Goal: Information Seeking & Learning: Check status

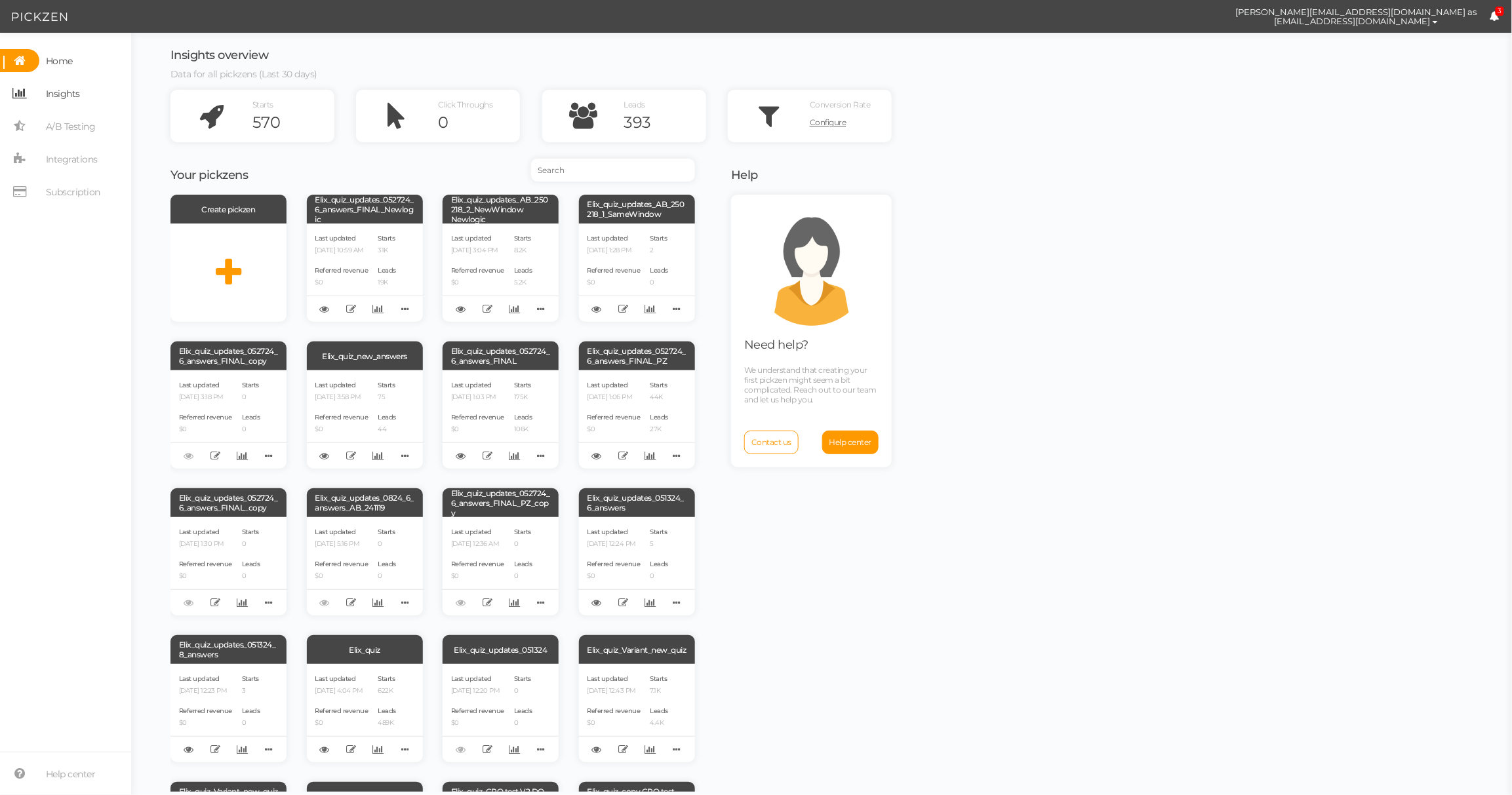
click at [56, 88] on span "Insights" at bounding box center [63, 94] width 34 height 21
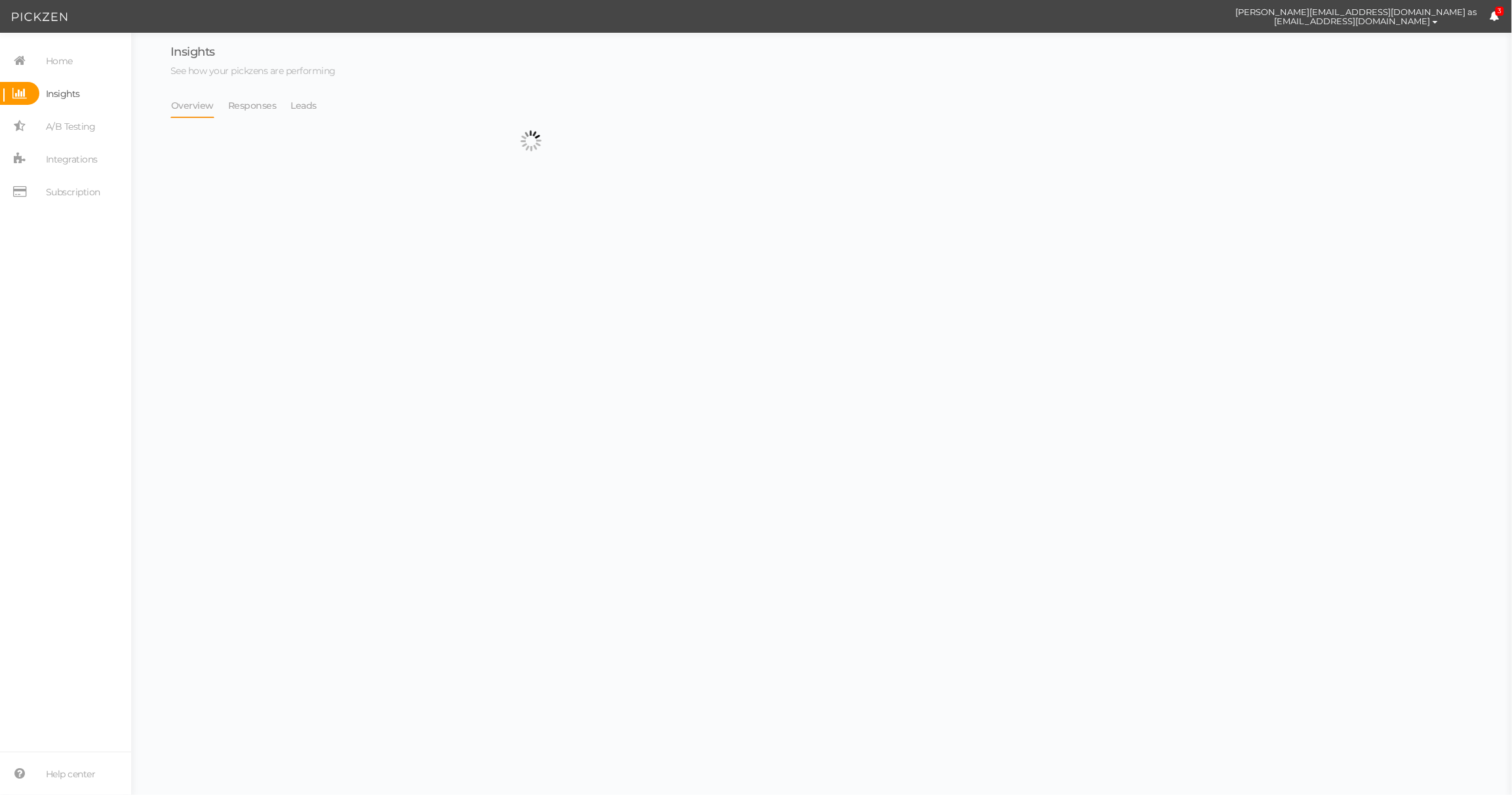
select select "13533"
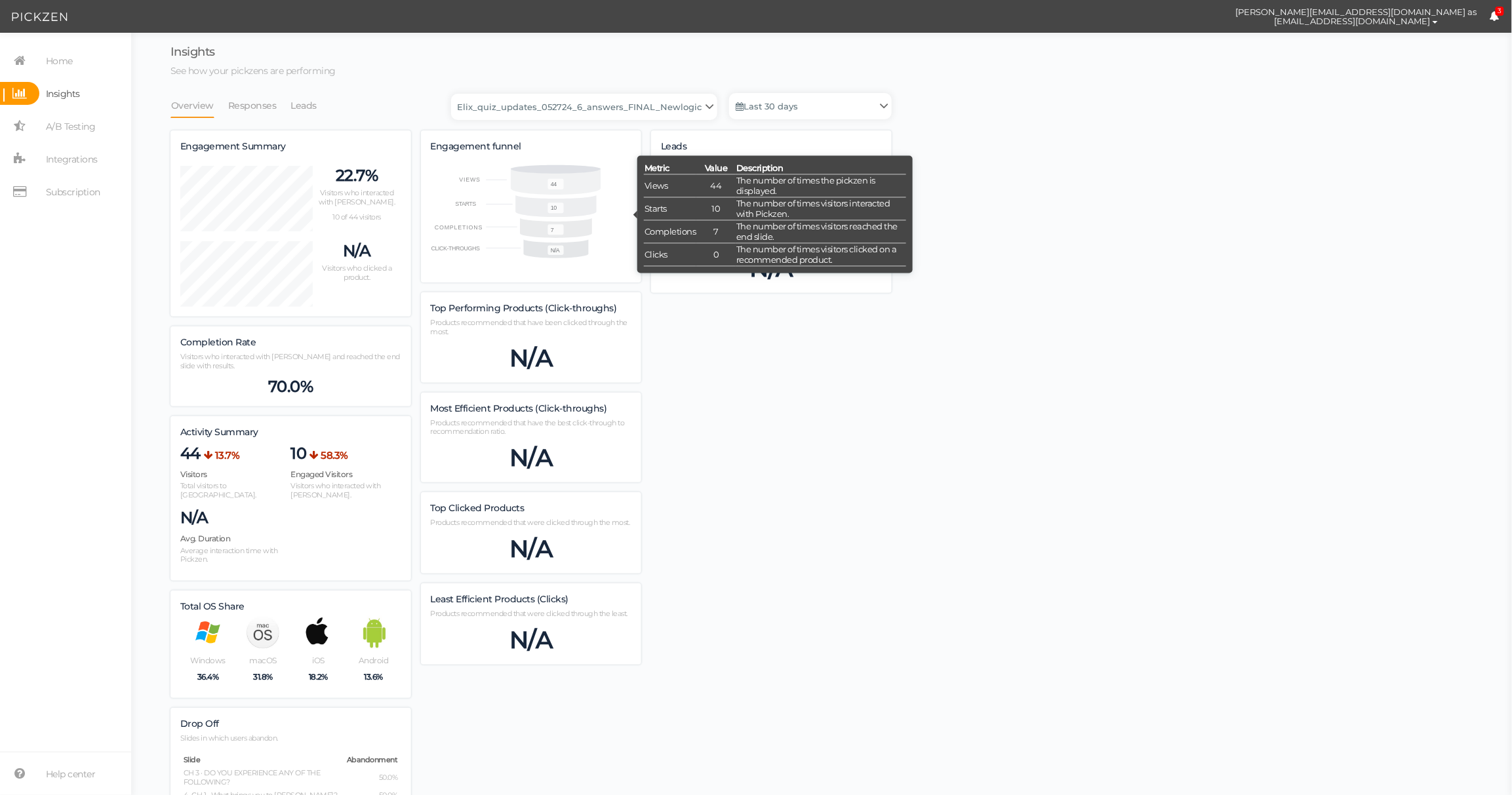
scroll to position [763, 722]
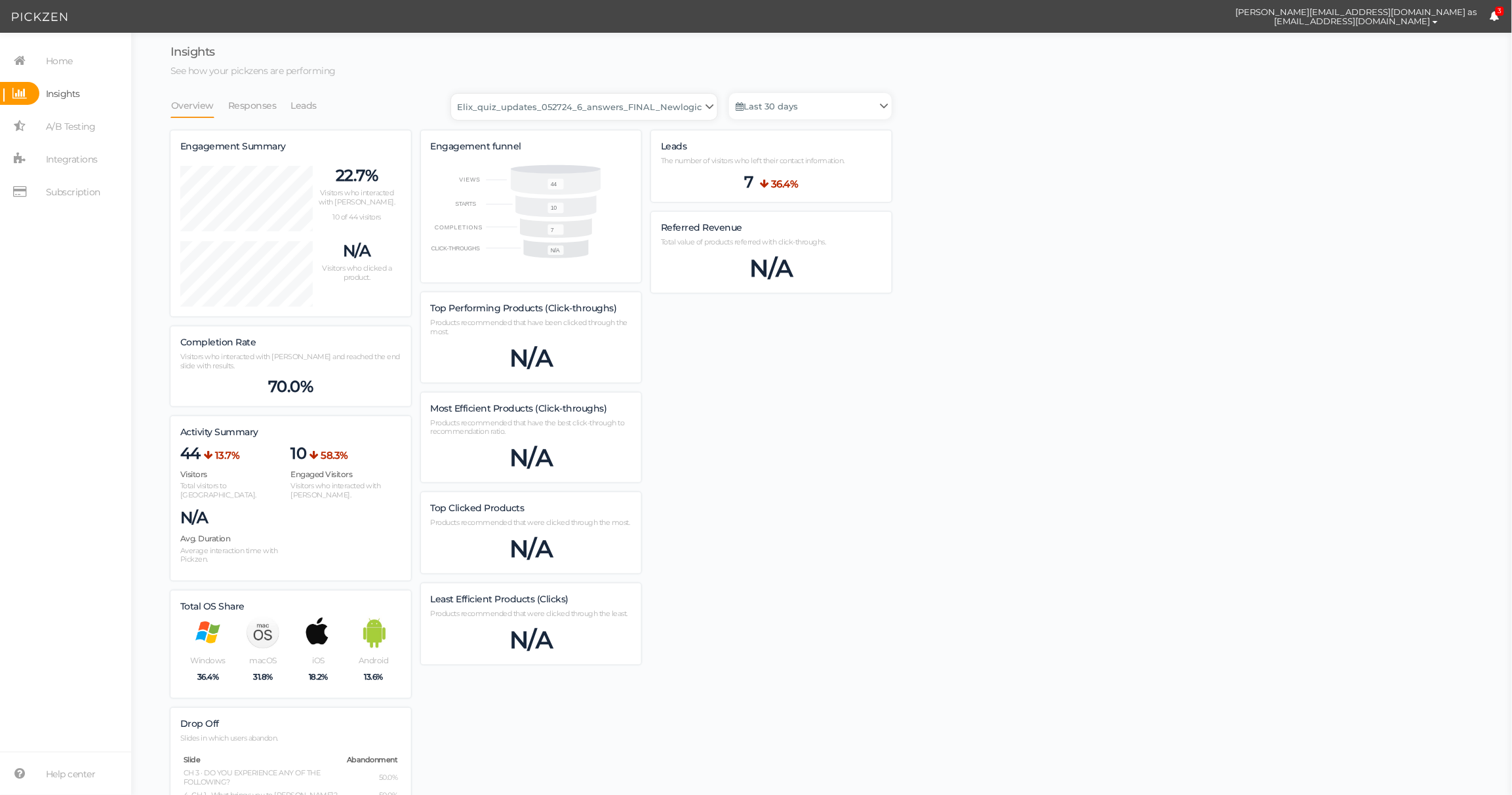
click at [644, 101] on select "Backup_2020010 backup_20200106 Elix Quiz PopUp Elix_quiz Elix_quiz [OLD] Elix_q…" at bounding box center [584, 107] width 266 height 26
click at [308, 108] on link "Leads" at bounding box center [303, 106] width 27 height 25
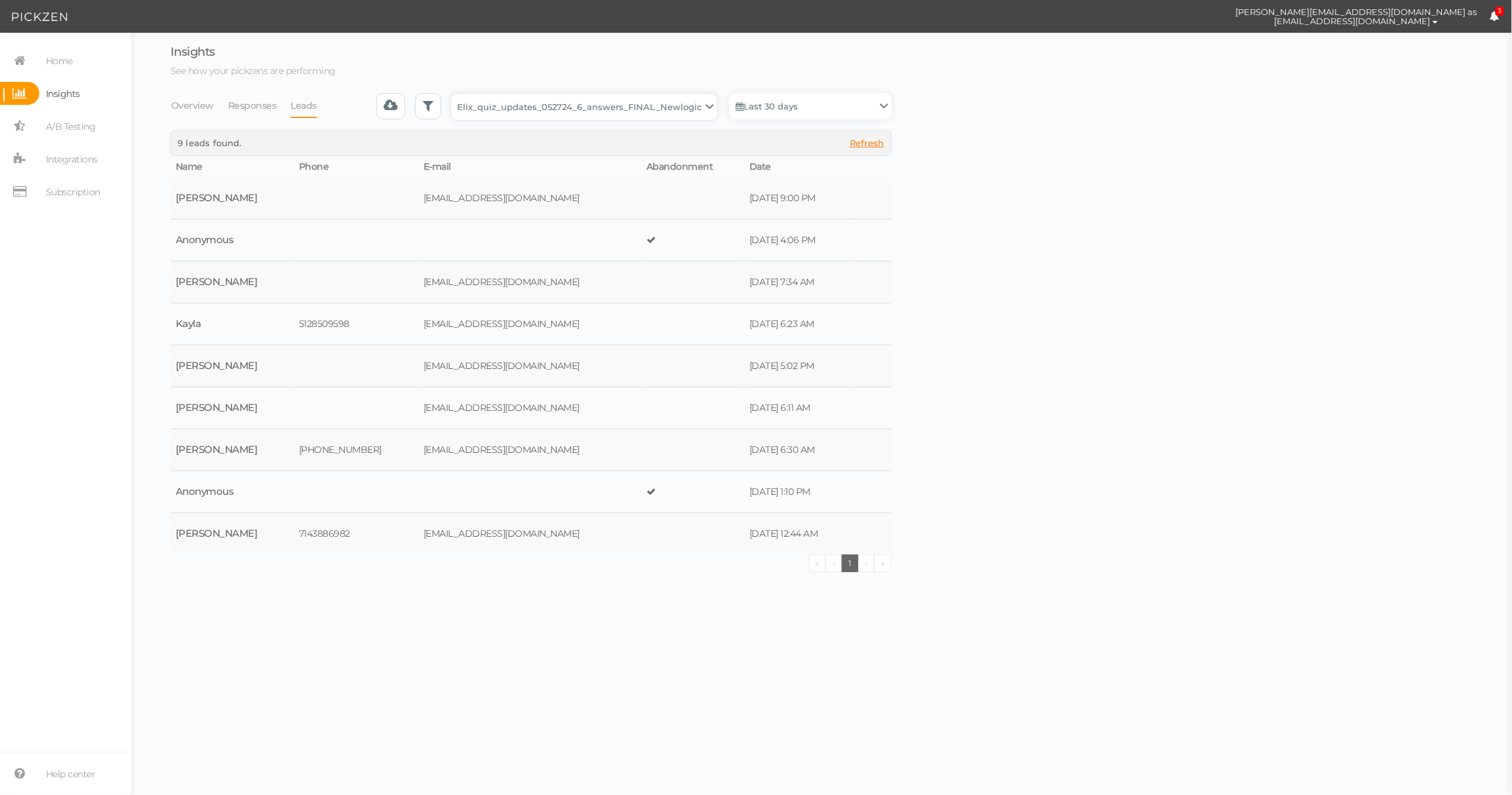
click at [633, 116] on select "Backup_2020010 backup_20200106 Elix Quiz PopUp Elix_quiz Elix_quiz [OLD] Elix_q…" at bounding box center [584, 107] width 266 height 26
select select "4896"
click at [455, 94] on select "Backup_2020010 backup_20200106 Elix Quiz PopUp Elix_quiz Elix_quiz [OLD] Elix_q…" at bounding box center [584, 107] width 266 height 26
select select "4896"
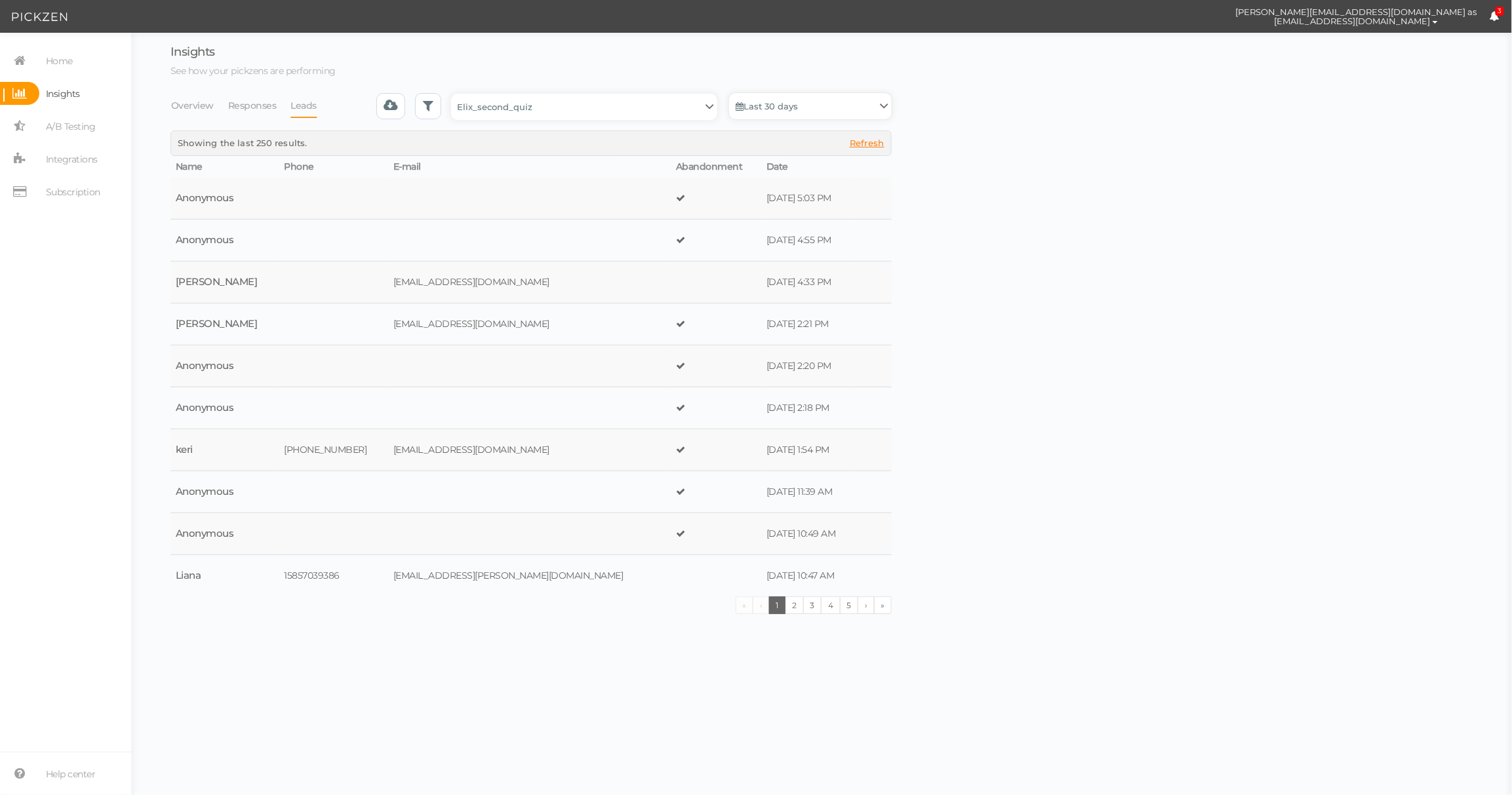
click at [788, 108] on link "Last 30 days" at bounding box center [810, 107] width 162 height 26
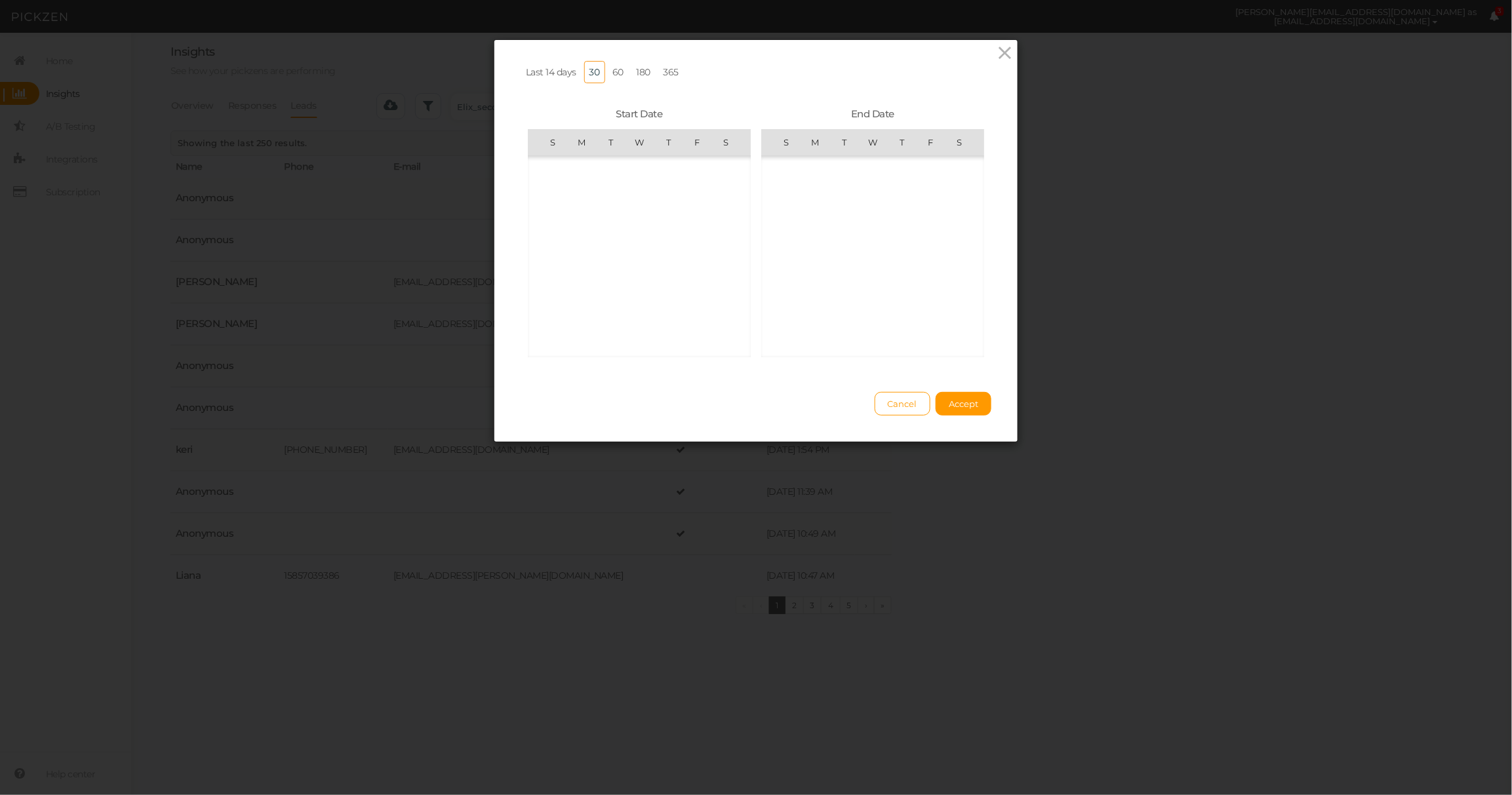
scroll to position [303931, 0]
click at [671, 72] on link "365" at bounding box center [671, 71] width 26 height 22
click at [952, 409] on span "Accept" at bounding box center [962, 404] width 29 height 11
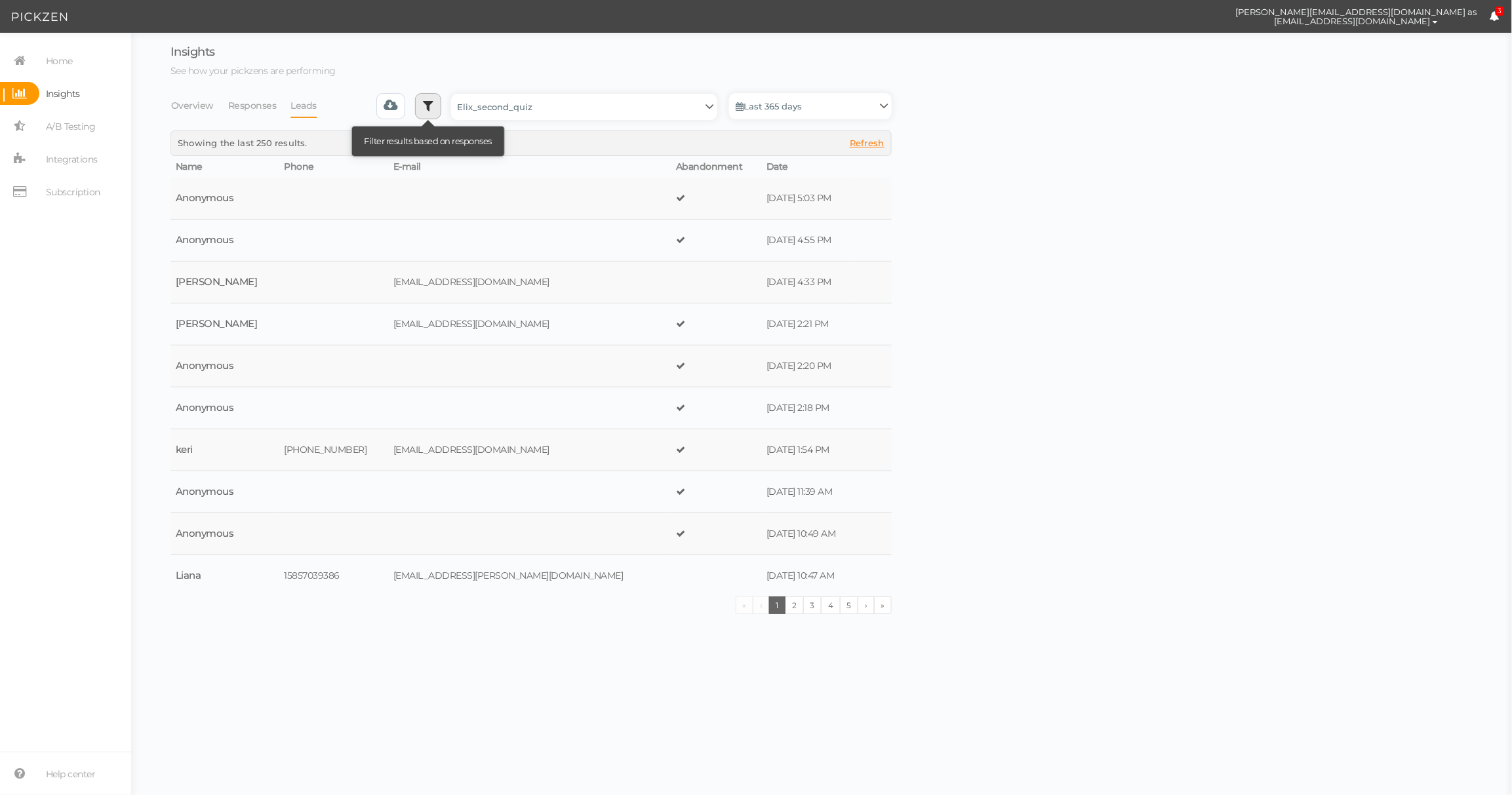
click at [431, 105] on icon at bounding box center [428, 105] width 11 height 13
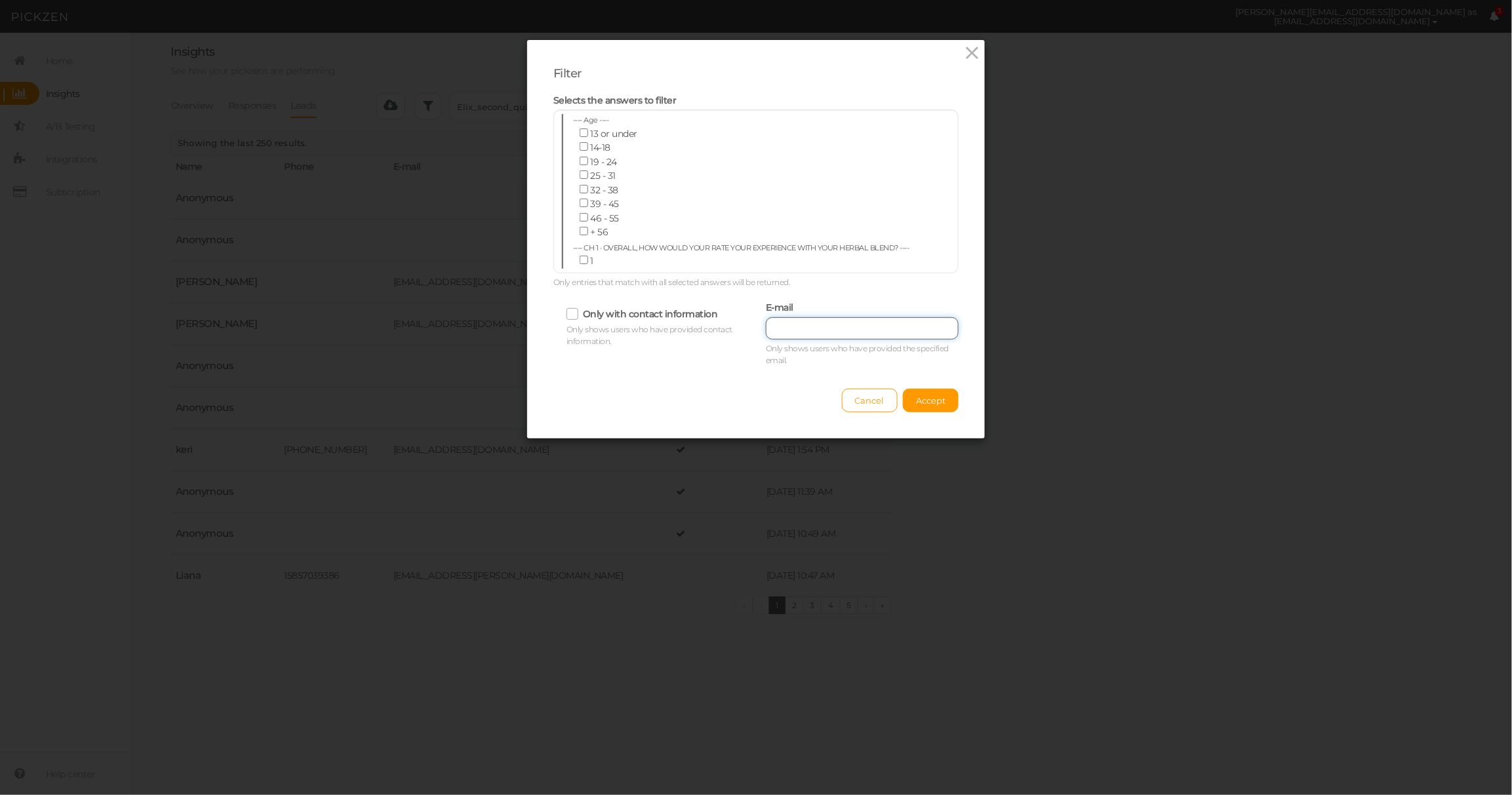
click at [836, 326] on input "text" at bounding box center [862, 328] width 192 height 22
paste input "[EMAIL_ADDRESS][DOMAIN_NAME]"
type input "[EMAIL_ADDRESS][DOMAIN_NAME]"
click at [942, 415] on div "Filter Selects the answers to filter ---- Age ---- [DEMOGRAPHIC_DATA] or under …" at bounding box center [756, 239] width 458 height 399
click at [917, 400] on span "Accept" at bounding box center [930, 401] width 29 height 11
